Goal: Obtain resource: Download file/media

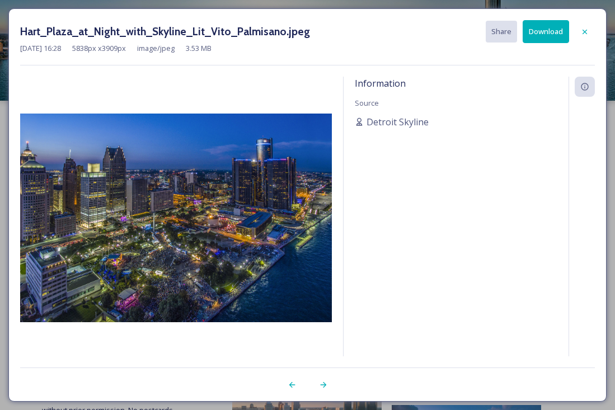
scroll to position [872, 0]
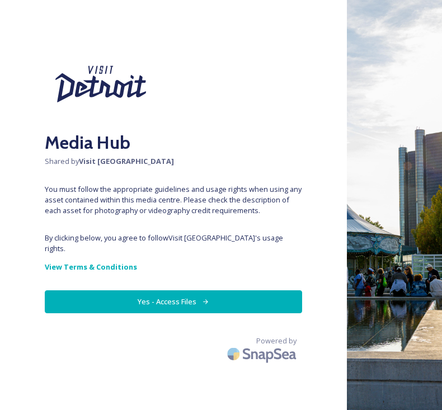
click at [184, 291] on button "Yes - Access Files" at bounding box center [174, 302] width 258 height 23
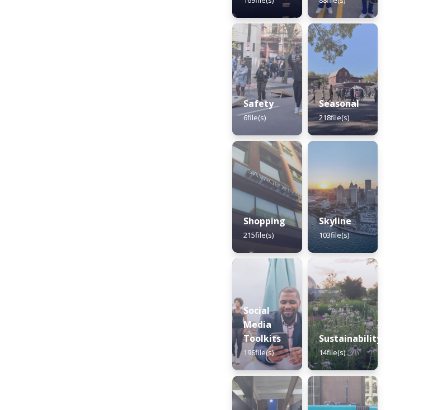
scroll to position [1450, 0]
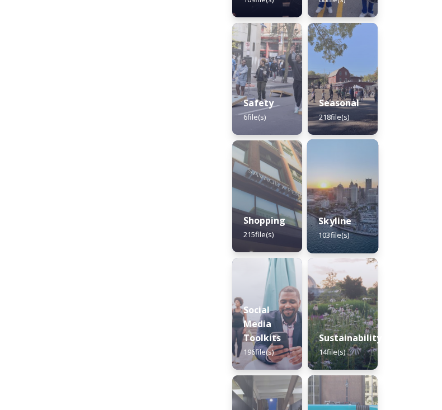
click at [341, 173] on img at bounding box center [343, 196] width 72 height 114
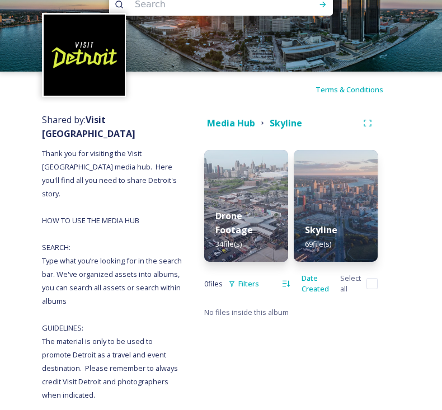
scroll to position [67, 0]
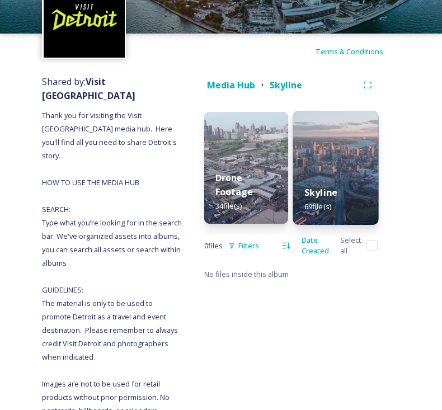
click at [328, 116] on img at bounding box center [336, 168] width 86 height 114
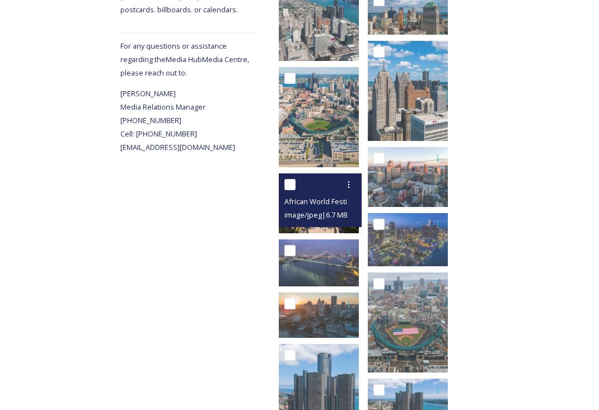
scroll to position [468, 0]
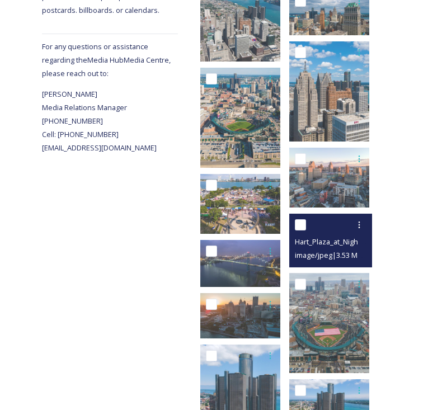
click at [309, 236] on div "Hart_Plaza_at_Night_with_Skyline_Lit_Vito_Palmisano.jpeg" at bounding box center [332, 241] width 74 height 13
click at [333, 243] on span "Hart_Plaza_at_Night_with_Skyline_Lit_Vito_Palmisano.jpeg" at bounding box center [390, 241] width 191 height 11
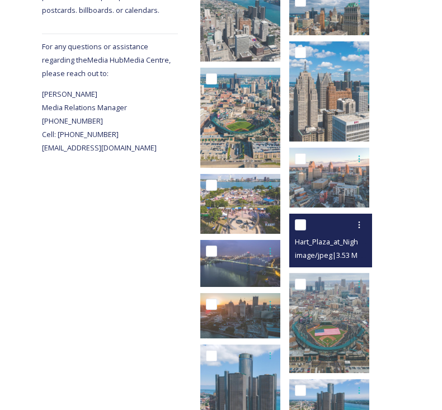
click at [342, 237] on span "Hart_Plaza_at_Night_with_Skyline_Lit_Vito_Palmisano.jpeg" at bounding box center [390, 241] width 191 height 11
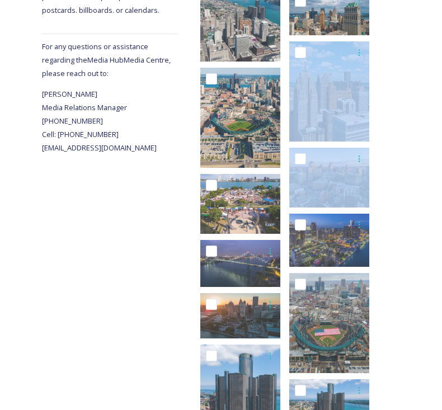
drag, startPoint x: 440, startPoint y: 198, endPoint x: 567, endPoint y: 134, distance: 141.7
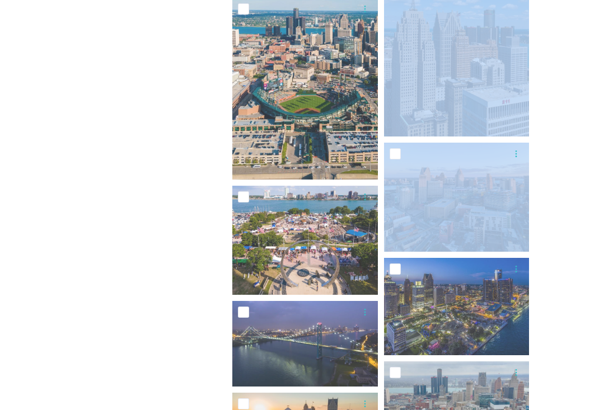
scroll to position [761, 0]
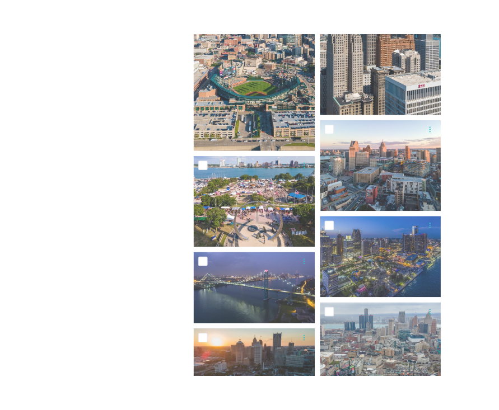
scroll to position [801, 0]
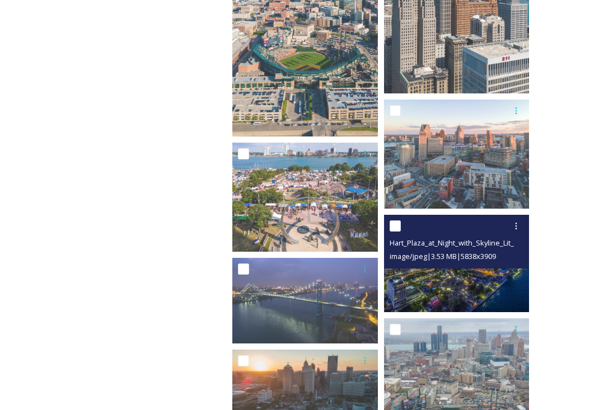
click at [403, 272] on img at bounding box center [457, 263] width 146 height 97
